Goal: Task Accomplishment & Management: Use online tool/utility

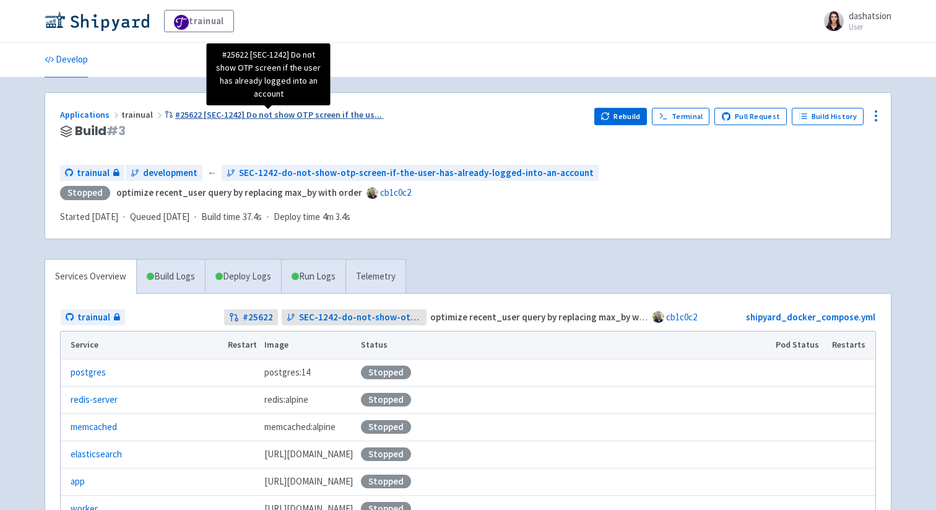
click at [282, 114] on span "#25622 [SEC-1242] Do not show OTP screen if the us ..." at bounding box center [278, 114] width 207 height 11
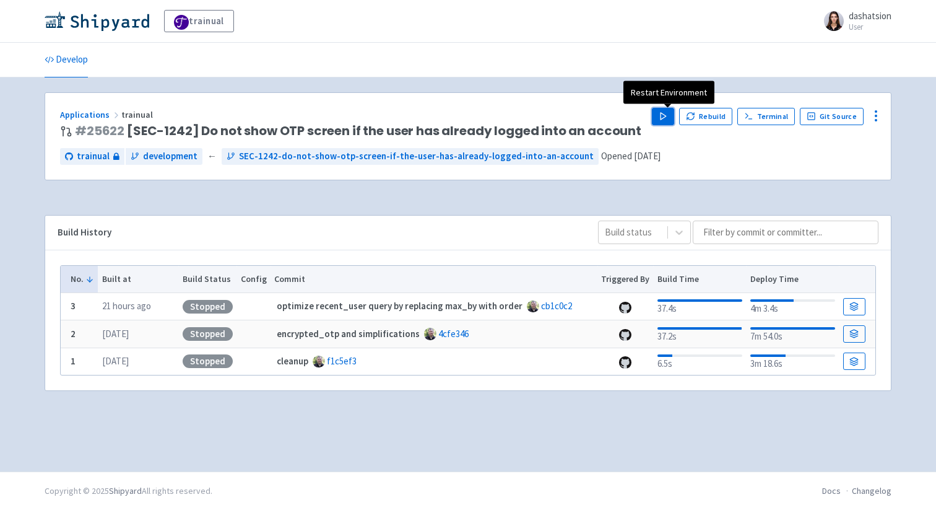
click at [663, 113] on button "Play" at bounding box center [663, 116] width 22 height 17
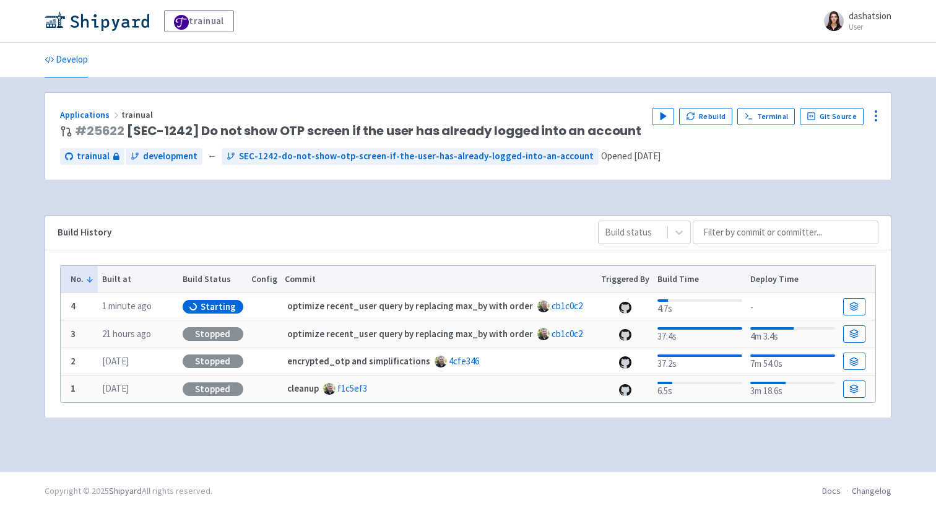
click at [284, 105] on div "Applications trainual # 25622 [SEC-1242] Do not show OTP screen if the user has…" at bounding box center [468, 136] width 846 height 87
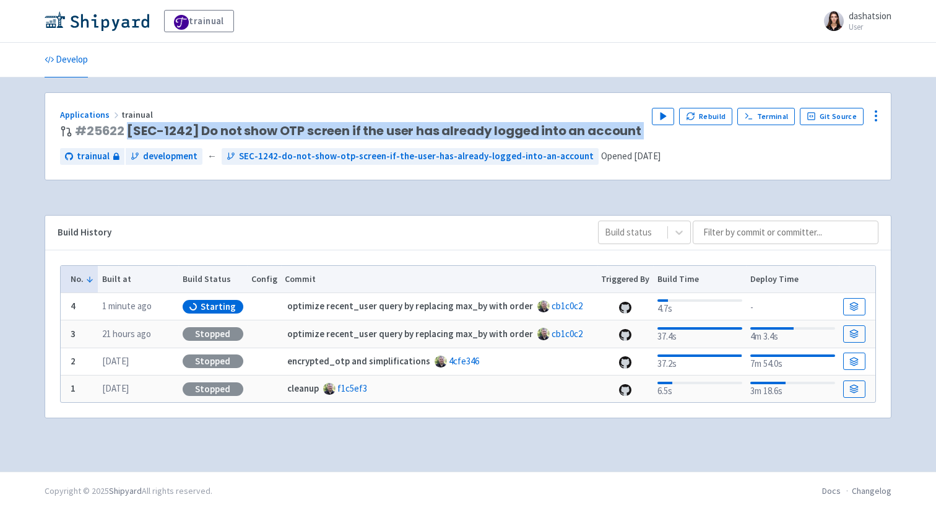
drag, startPoint x: 124, startPoint y: 127, endPoint x: 724, endPoint y: 127, distance: 599.5
click at [724, 127] on div "Applications trainual # 25622 [SEC-1242] Do not show OTP screen if the user has…" at bounding box center [468, 123] width 816 height 31
copy div "[SEC-1242] Do not show OTP screen if the user has already logged into an accoun…"
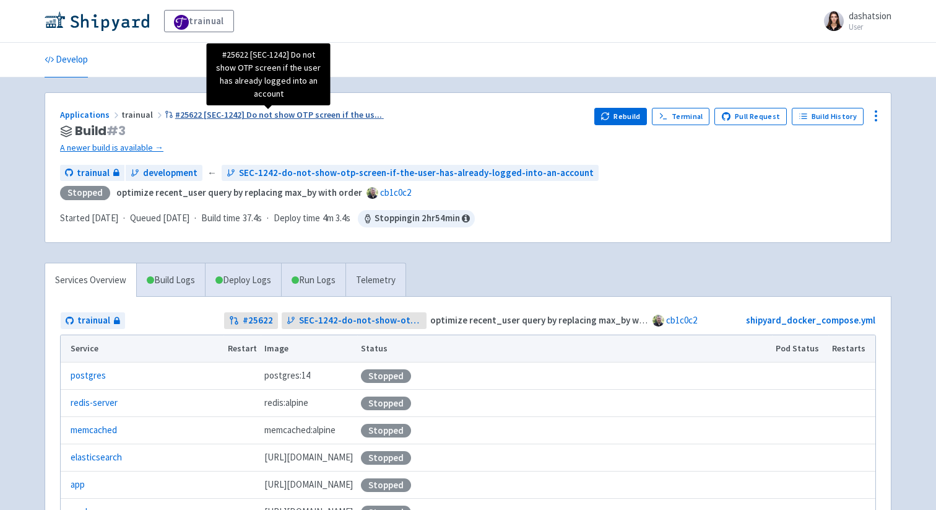
click at [195, 115] on span "#25622 [SEC-1242] Do not show OTP screen if the us ..." at bounding box center [278, 114] width 207 height 11
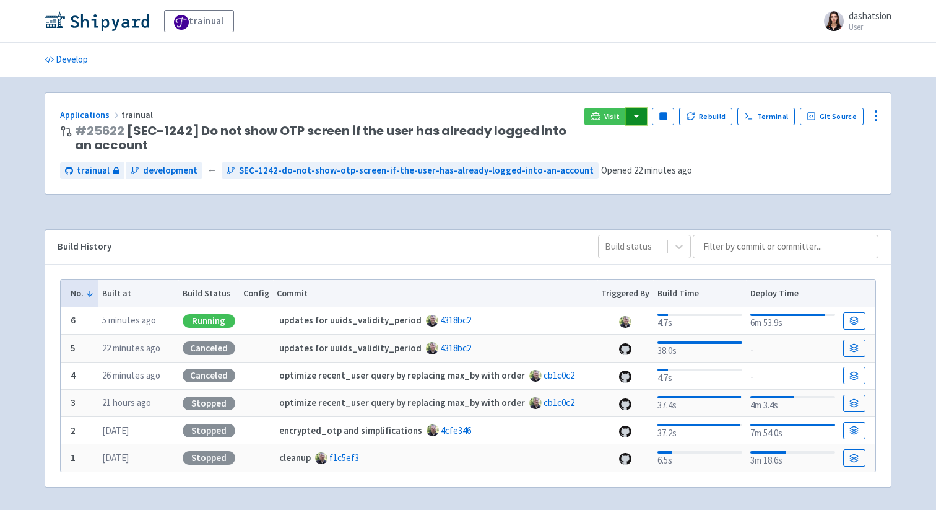
click at [639, 116] on button "button" at bounding box center [636, 116] width 21 height 17
